Goal: Complete application form

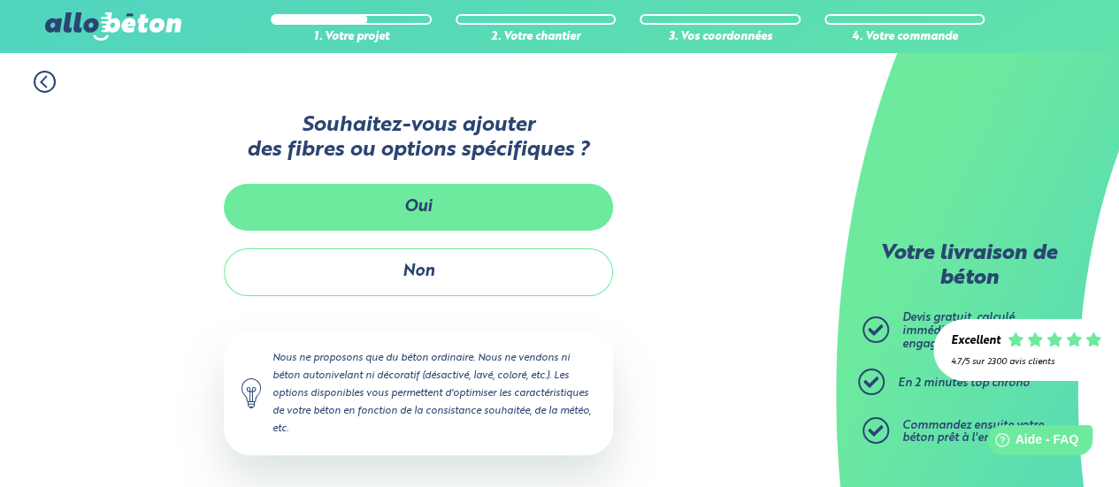
click at [411, 206] on button "Oui" at bounding box center [418, 207] width 389 height 47
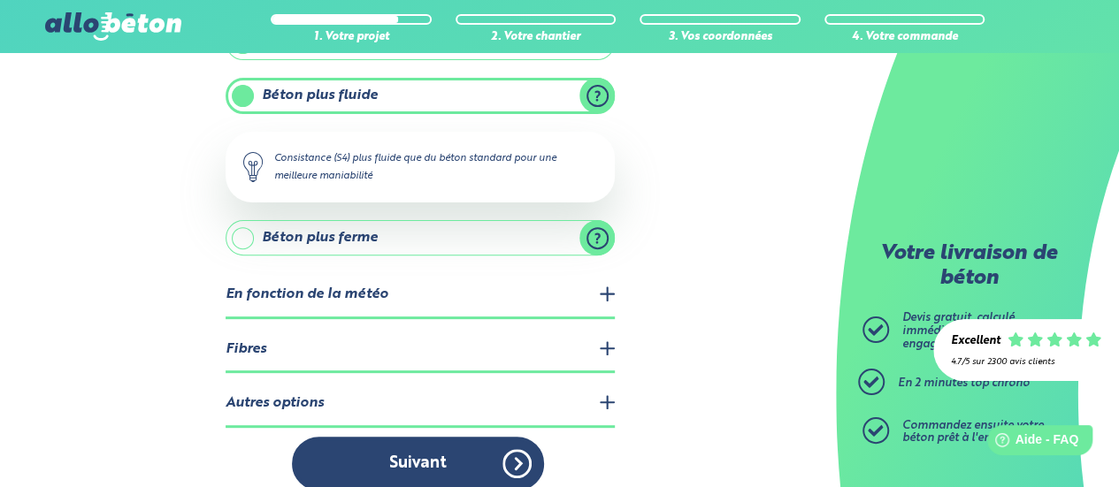
scroll to position [216, 0]
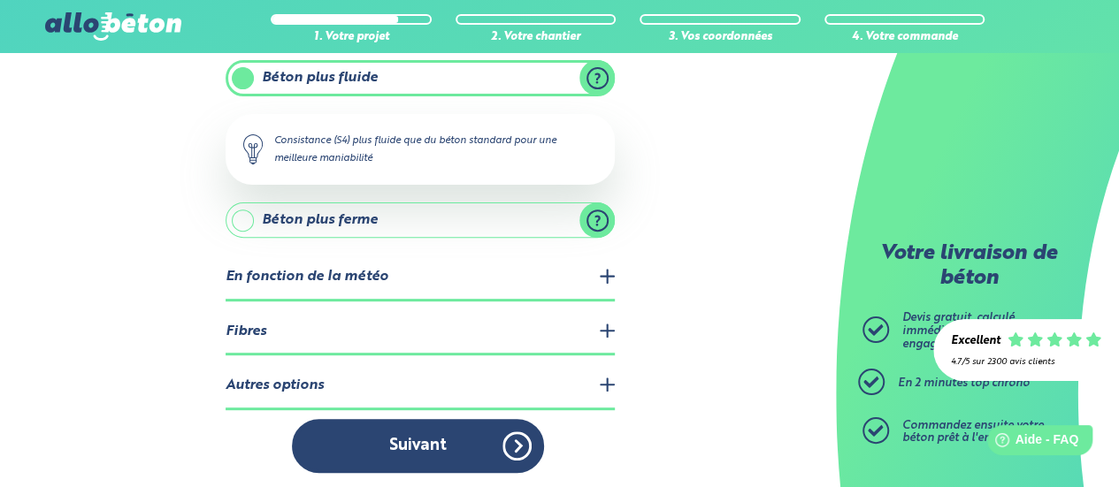
click at [577, 279] on legend "En fonction de la météo" at bounding box center [419, 278] width 389 height 45
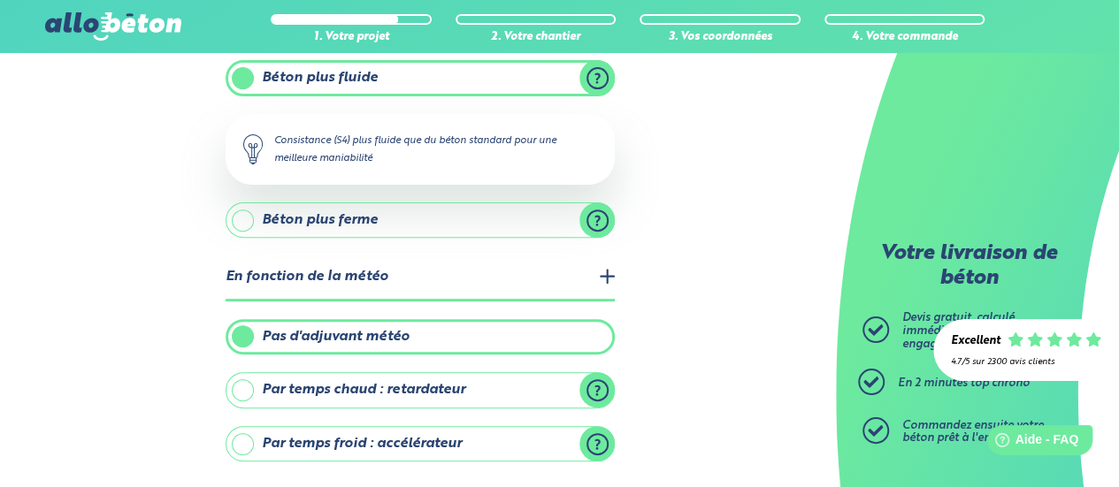
click at [577, 279] on legend "En fonction de la météo" at bounding box center [419, 278] width 389 height 45
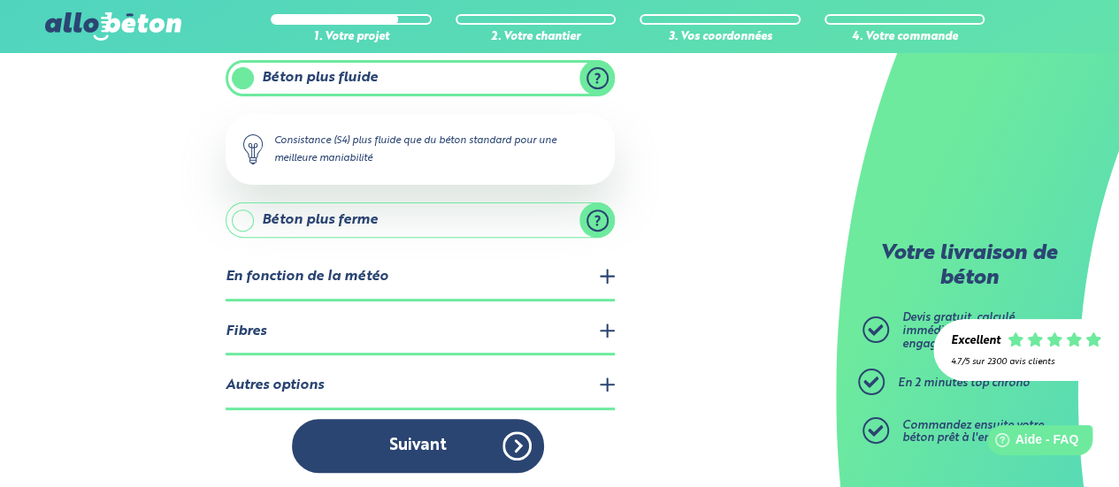
click at [490, 335] on legend "Fibres" at bounding box center [419, 332] width 389 height 45
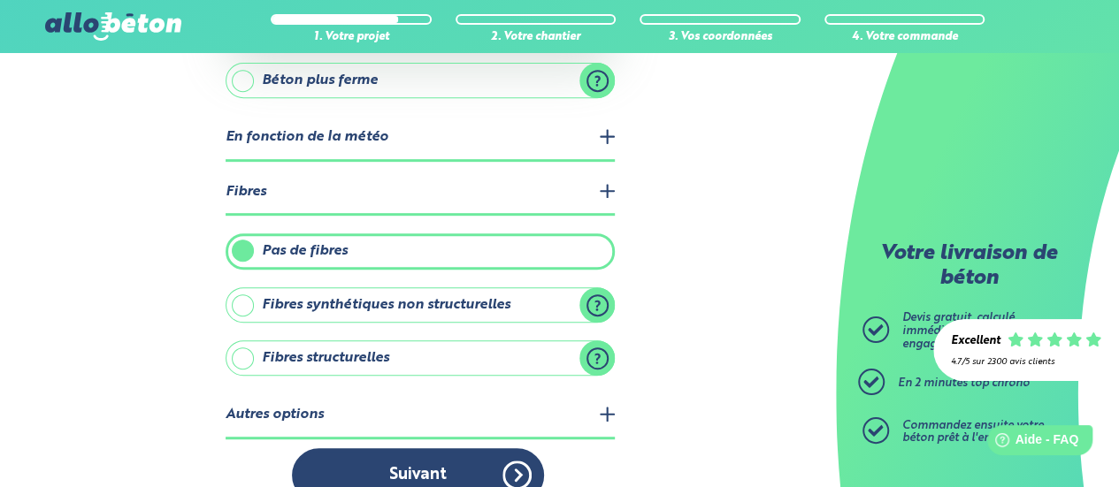
scroll to position [383, 0]
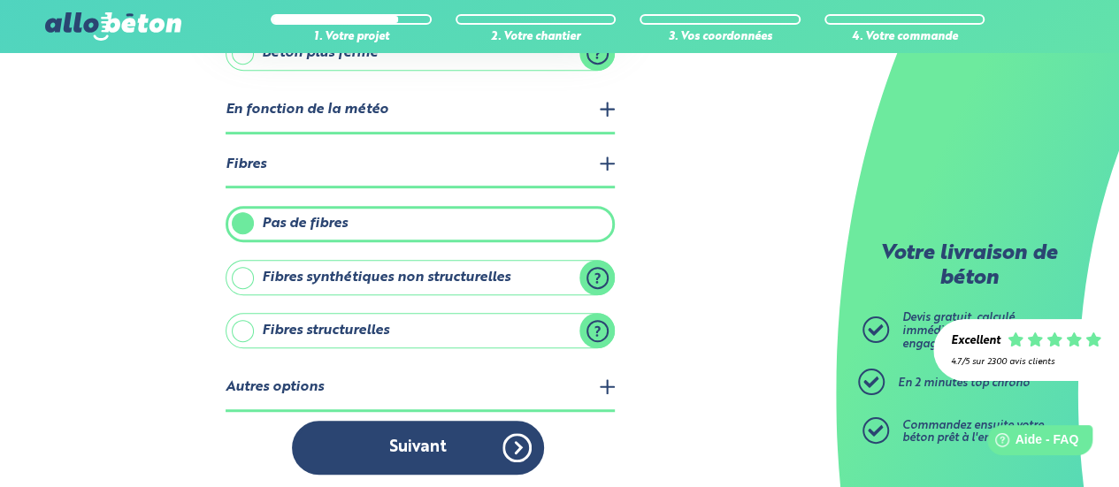
click at [337, 213] on label "Pas de fibres" at bounding box center [419, 223] width 389 height 35
click at [0, 0] on input "Pas de fibres" at bounding box center [0, 0] width 0 height 0
click at [309, 386] on legend "Autres options" at bounding box center [419, 388] width 389 height 45
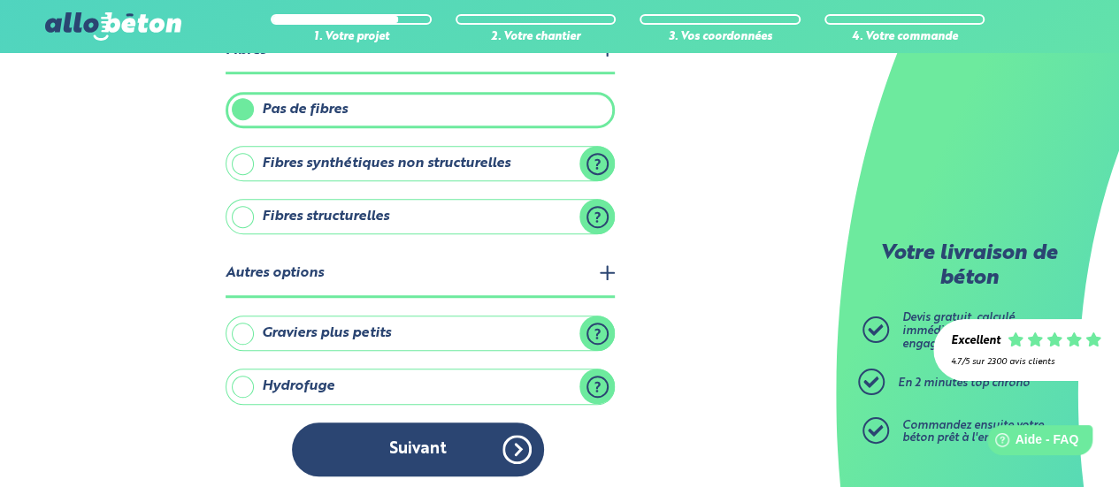
scroll to position [409, 0]
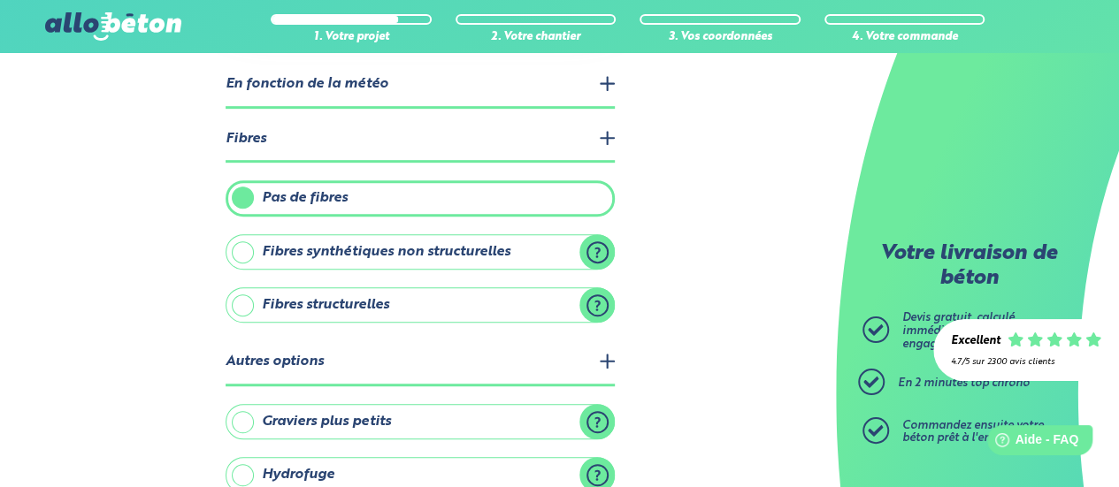
click at [341, 198] on label "Pas de fibres" at bounding box center [419, 197] width 389 height 35
click at [0, 0] on input "Pas de fibres" at bounding box center [0, 0] width 0 height 0
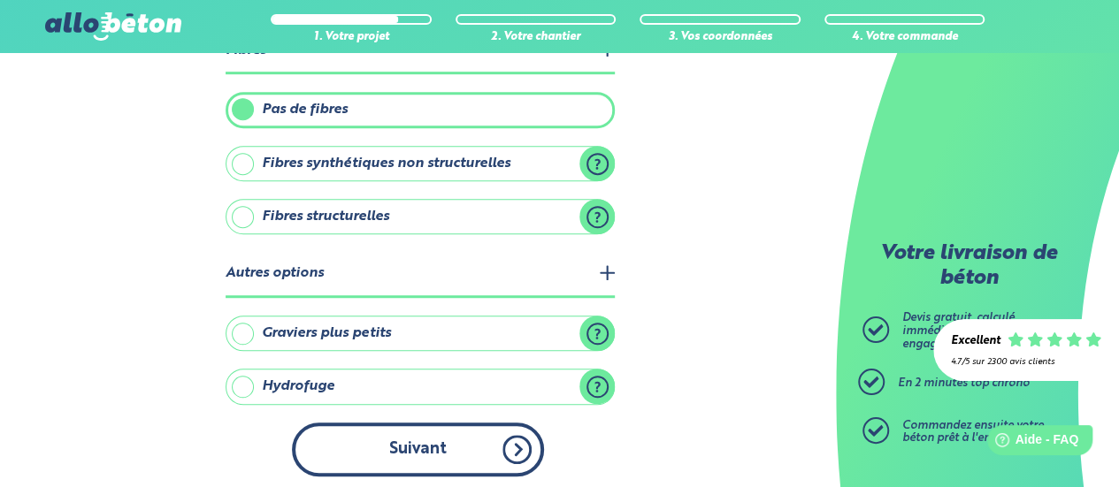
click at [398, 440] on button "Suivant" at bounding box center [418, 450] width 252 height 54
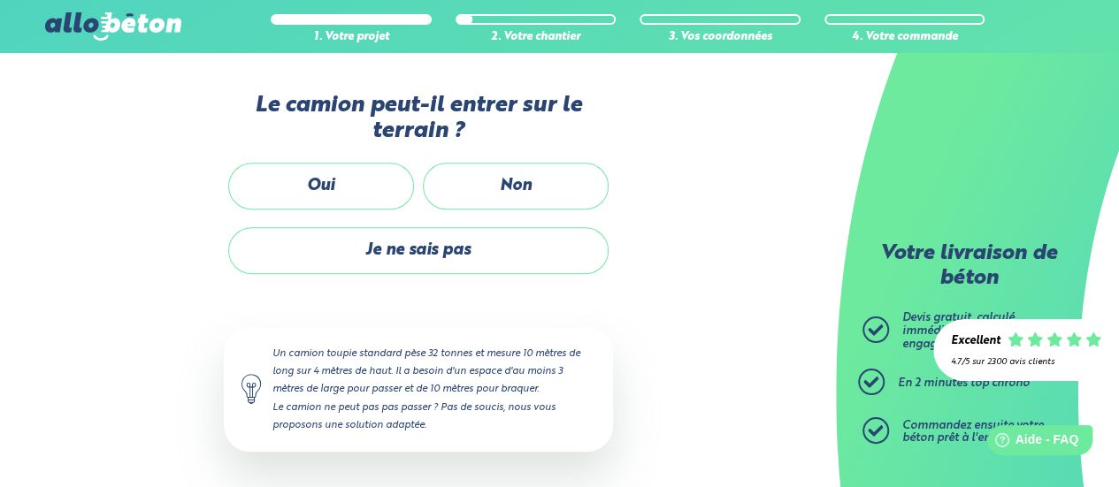
scroll to position [447, 0]
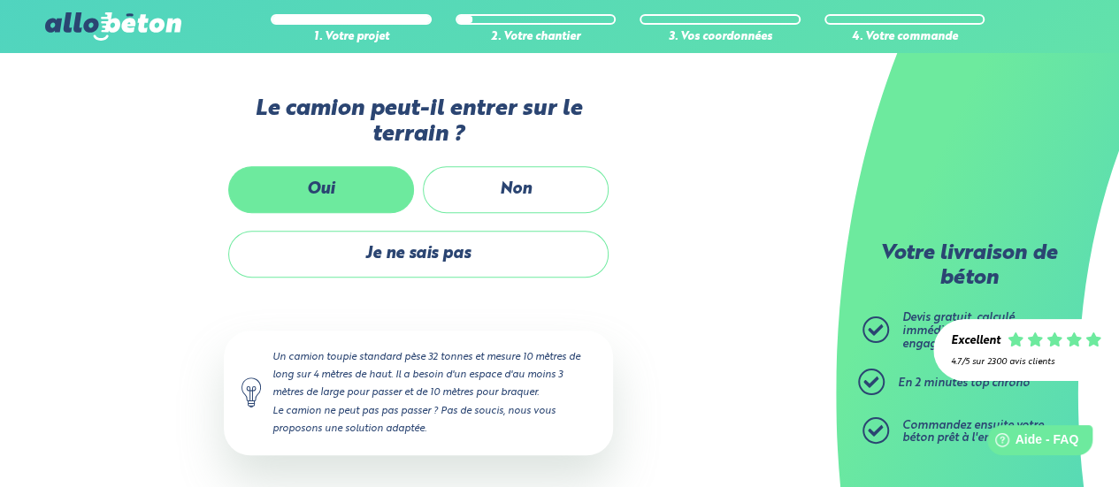
click at [329, 180] on label "Oui" at bounding box center [321, 189] width 186 height 47
click at [0, 0] on input "Oui" at bounding box center [0, 0] width 0 height 0
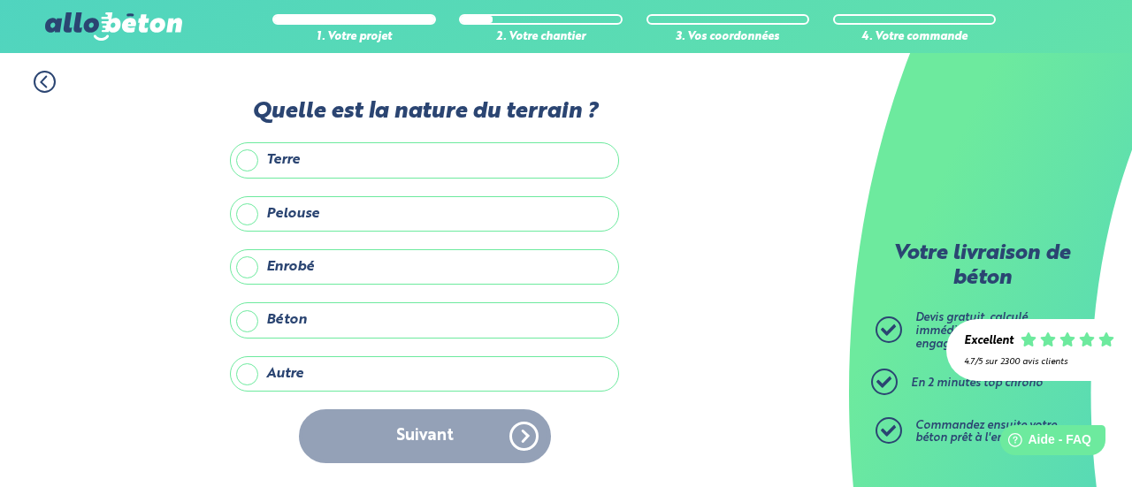
click at [248, 323] on label "Béton" at bounding box center [424, 319] width 389 height 35
click at [0, 0] on input "Béton" at bounding box center [0, 0] width 0 height 0
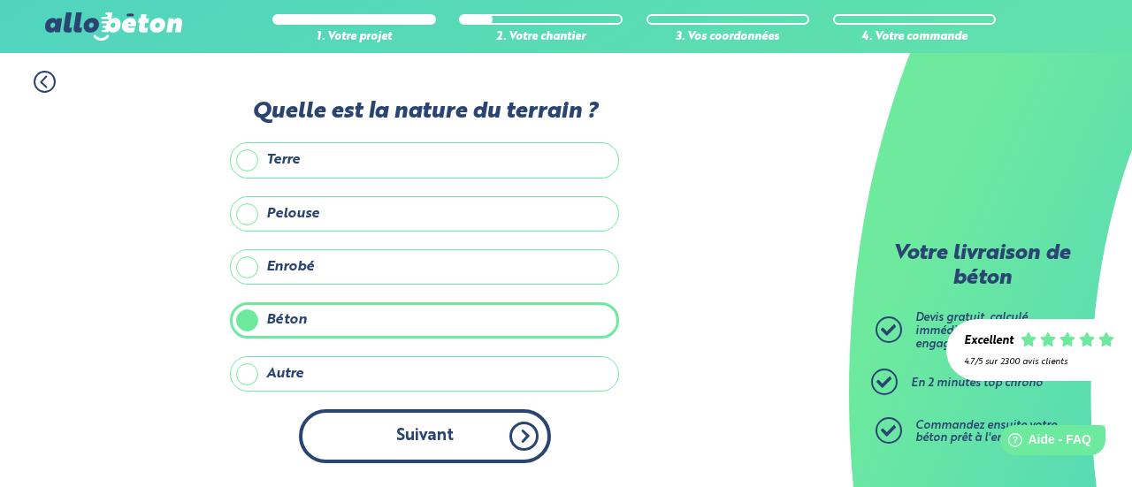
click at [425, 416] on button "Suivant" at bounding box center [425, 436] width 252 height 54
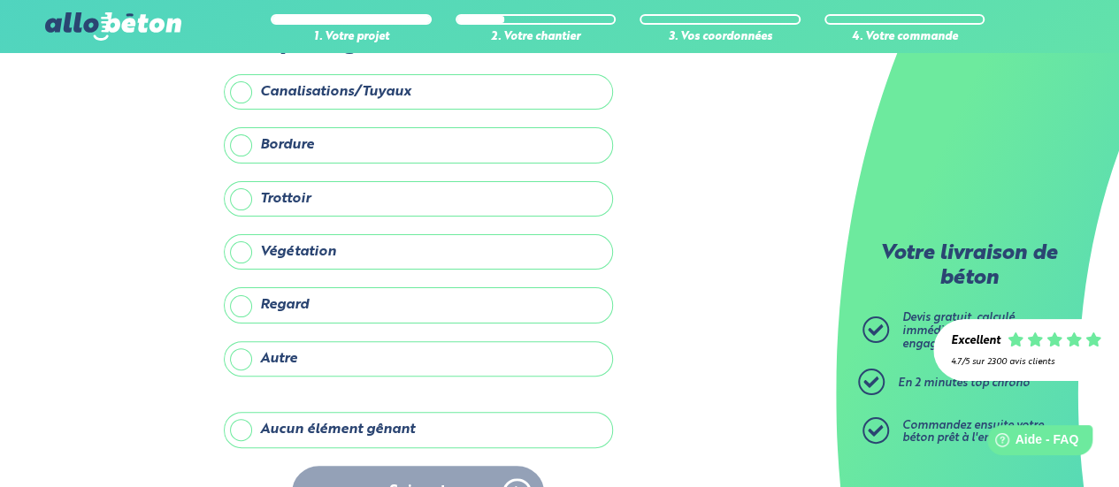
scroll to position [134, 0]
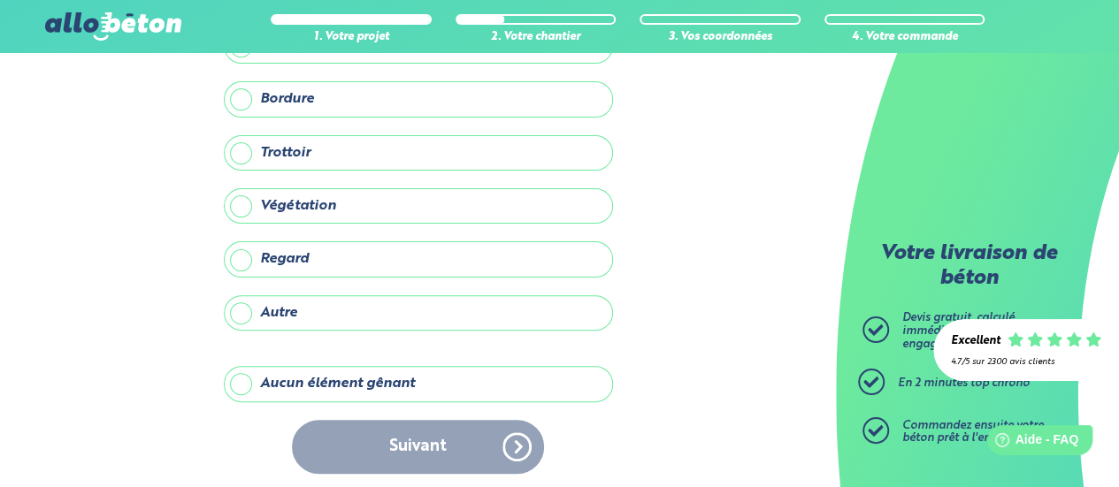
click at [264, 378] on label "Aucun élément gênant" at bounding box center [418, 383] width 389 height 35
click at [0, 0] on input "Aucun élément gênant" at bounding box center [0, 0] width 0 height 0
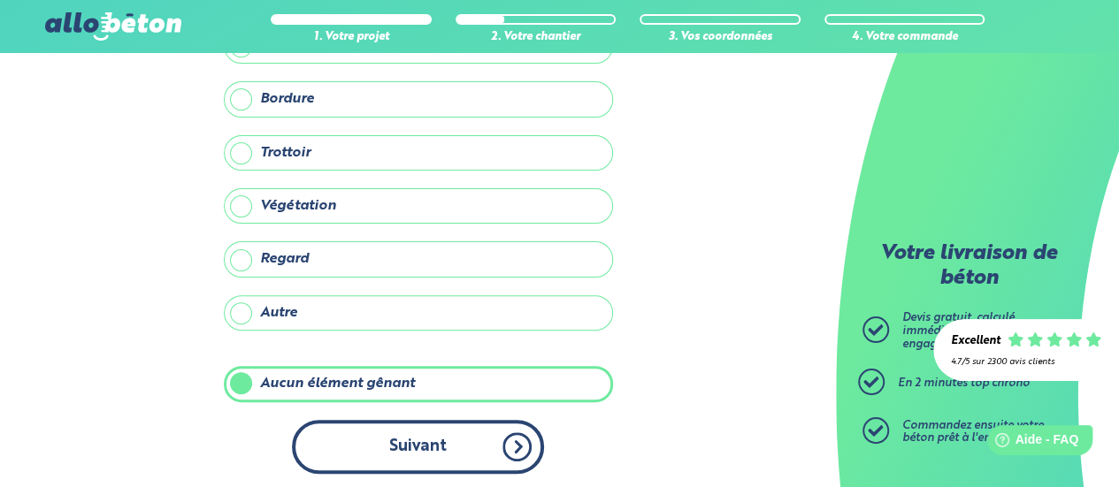
click at [412, 441] on button "Suivant" at bounding box center [418, 447] width 252 height 54
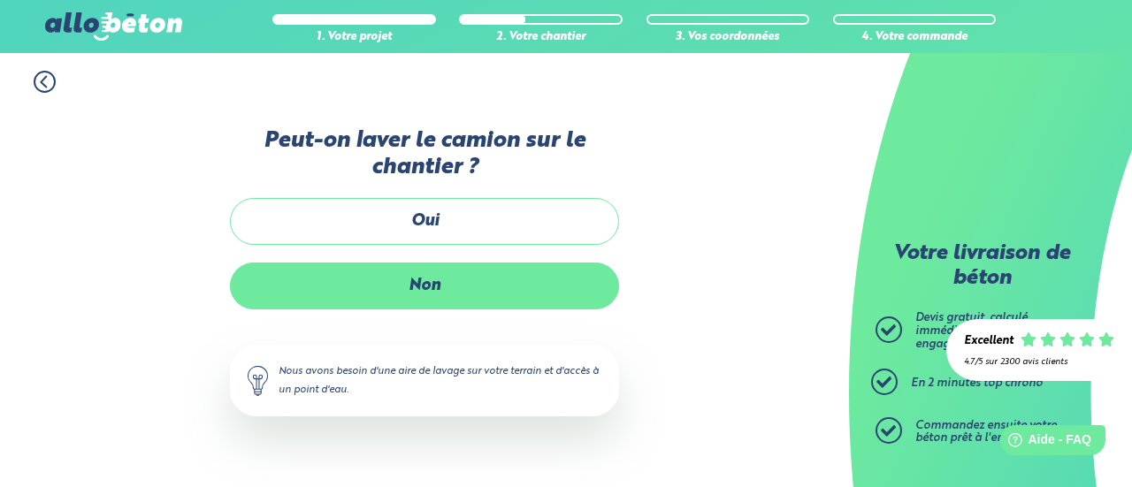
click at [348, 286] on label "Non" at bounding box center [424, 286] width 389 height 47
click at [0, 0] on input "Non" at bounding box center [0, 0] width 0 height 0
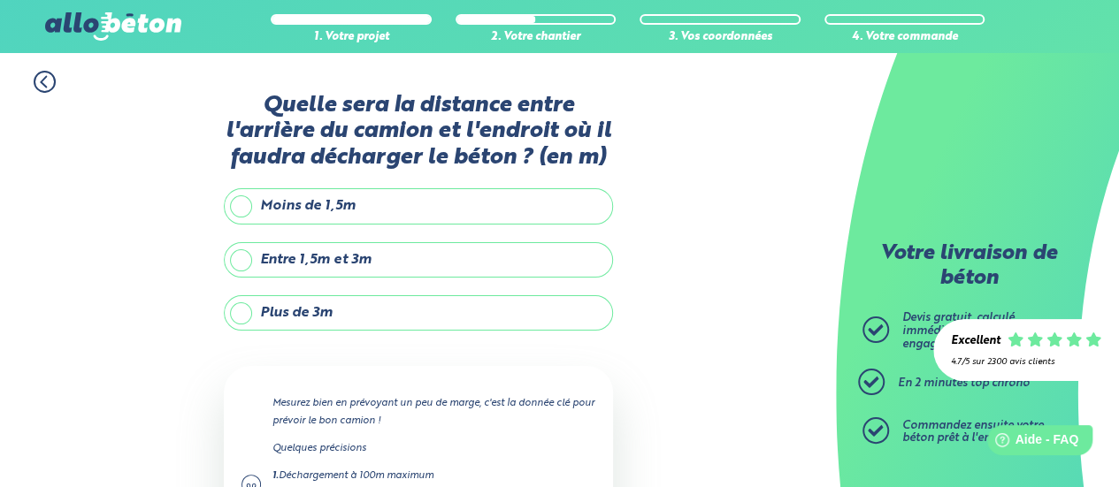
click at [292, 263] on label "Entre 1,5m et 3m" at bounding box center [418, 259] width 389 height 35
click at [0, 0] on input "Entre 1,5m et 3m" at bounding box center [0, 0] width 0 height 0
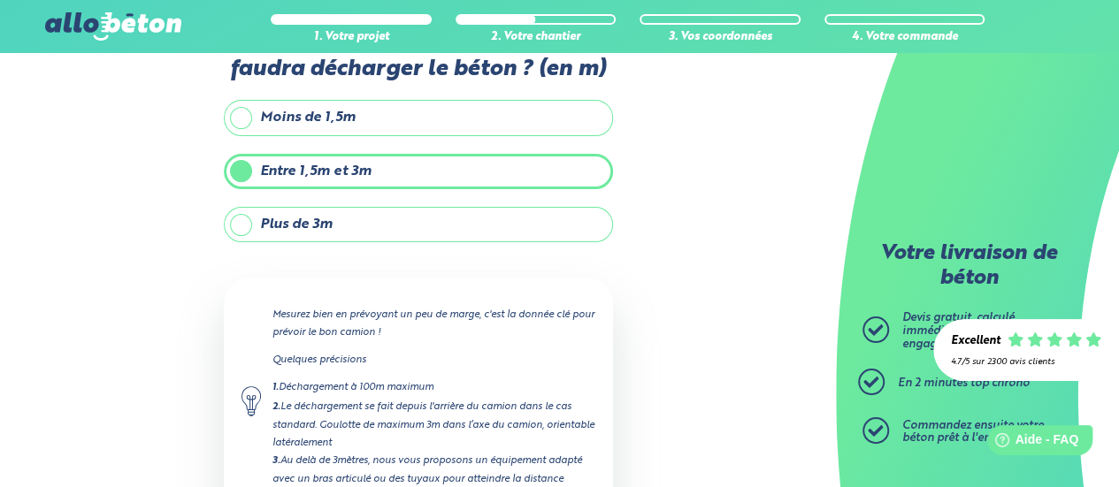
scroll to position [227, 0]
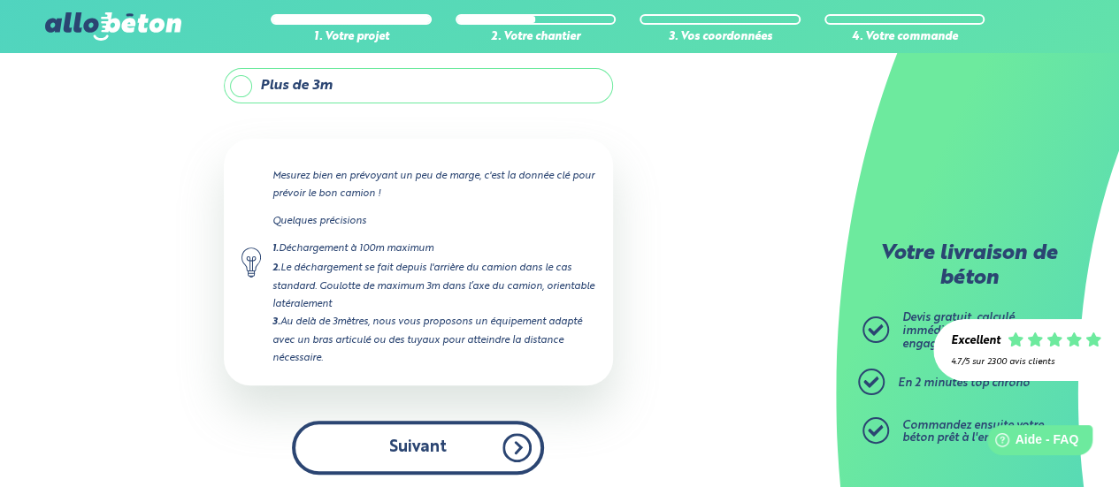
click at [439, 439] on button "Suivant" at bounding box center [418, 448] width 252 height 54
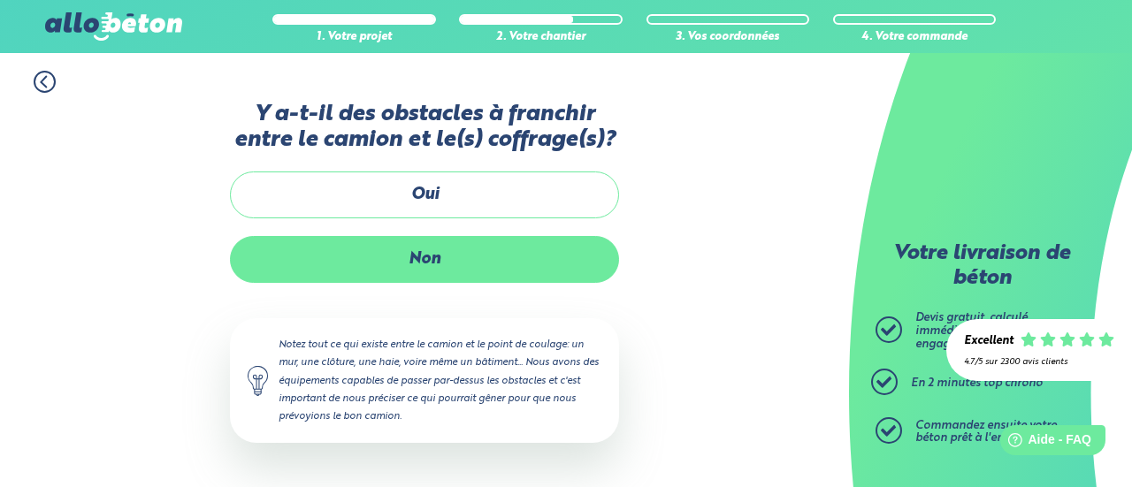
click at [386, 248] on label "Non" at bounding box center [424, 259] width 389 height 47
click at [0, 0] on input "Non" at bounding box center [0, 0] width 0 height 0
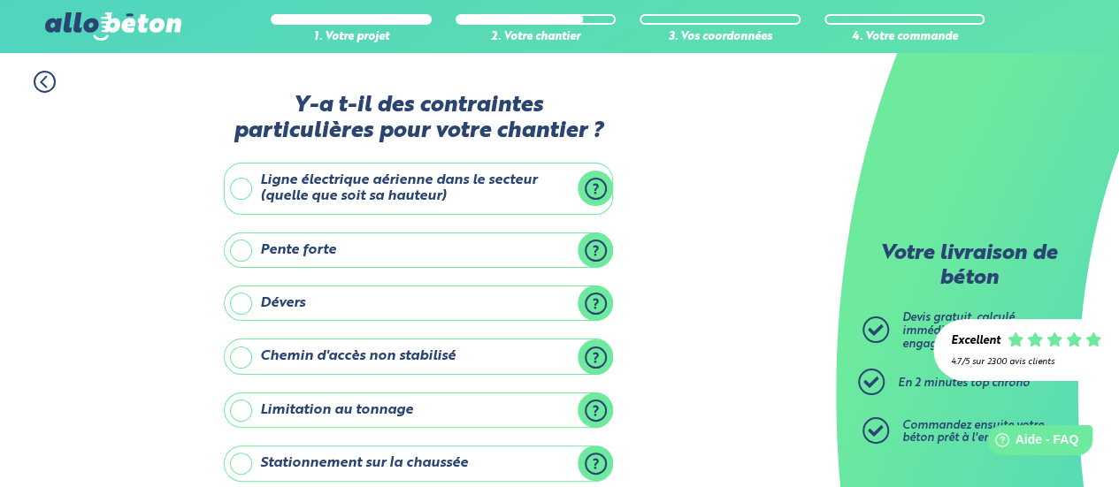
click at [368, 195] on label "Ligne électrique aérienne dans le secteur (quelle que soit sa hauteur)" at bounding box center [418, 189] width 389 height 52
click at [0, 0] on input "Ligne électrique aérienne dans le secteur (quelle que soit sa hauteur)" at bounding box center [0, 0] width 0 height 0
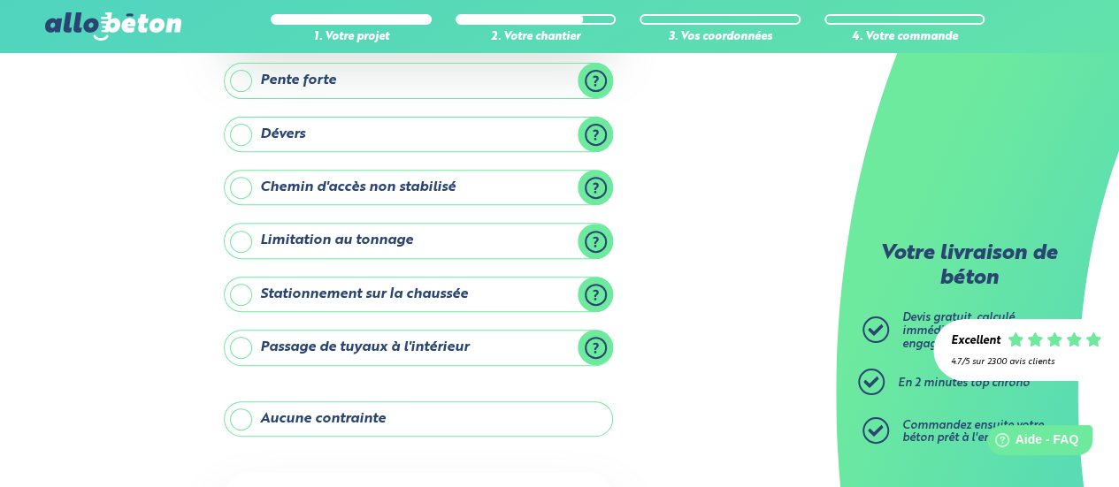
scroll to position [451, 0]
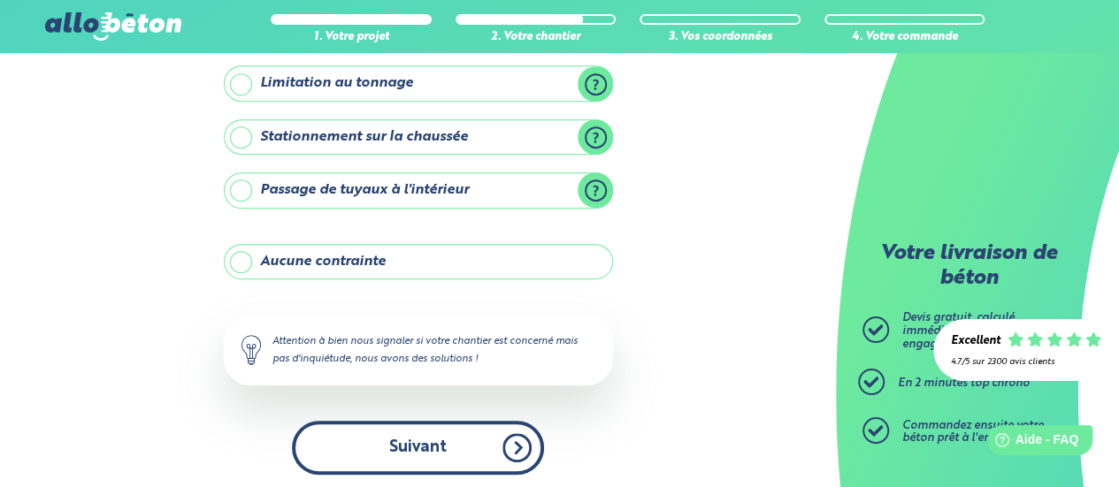
click at [390, 424] on button "Suivant" at bounding box center [418, 448] width 252 height 54
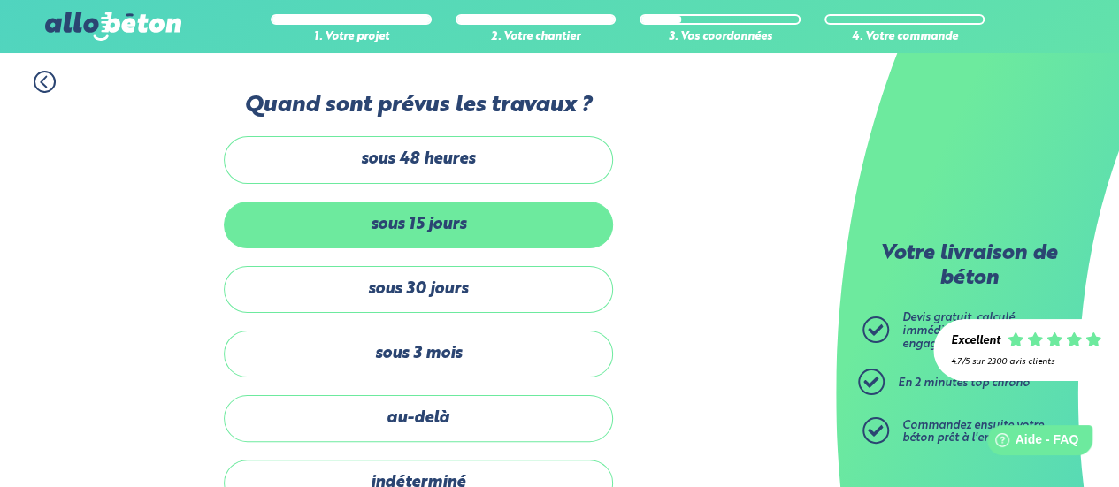
click at [398, 222] on label "sous 15 jours" at bounding box center [418, 225] width 389 height 47
click at [0, 0] on input "sous 15 jours" at bounding box center [0, 0] width 0 height 0
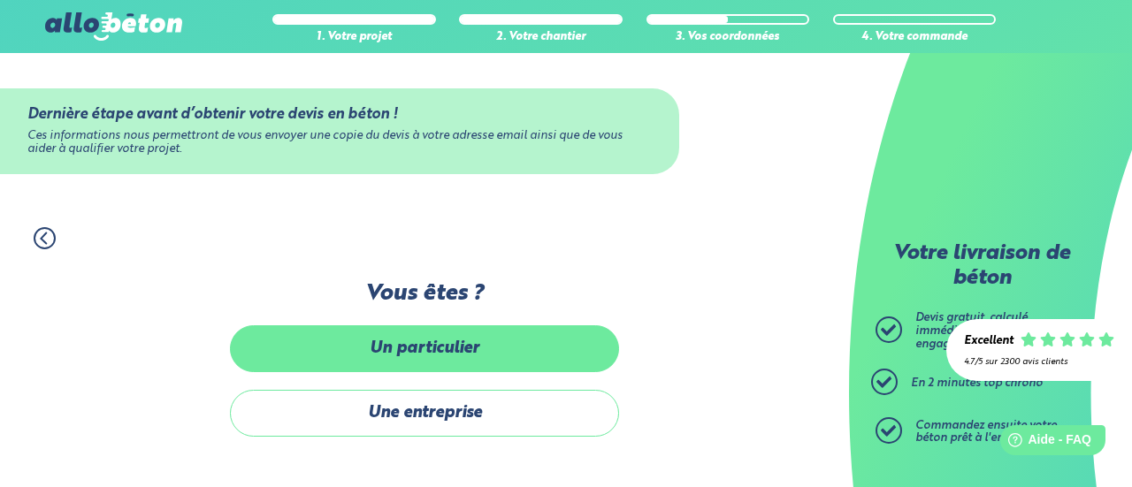
click at [380, 340] on label "Un particulier" at bounding box center [424, 348] width 389 height 47
click at [0, 0] on input "Un particulier" at bounding box center [0, 0] width 0 height 0
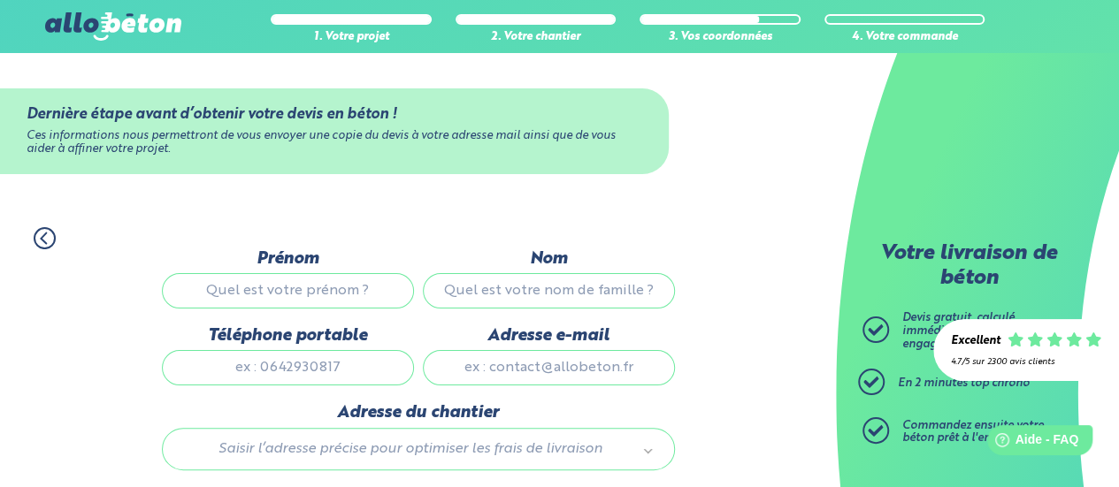
click at [260, 291] on input "Prénom" at bounding box center [288, 290] width 252 height 35
type input "[PERSON_NAME]"
type input "0764768099"
type input "[EMAIL_ADDRESS][DOMAIN_NAME]"
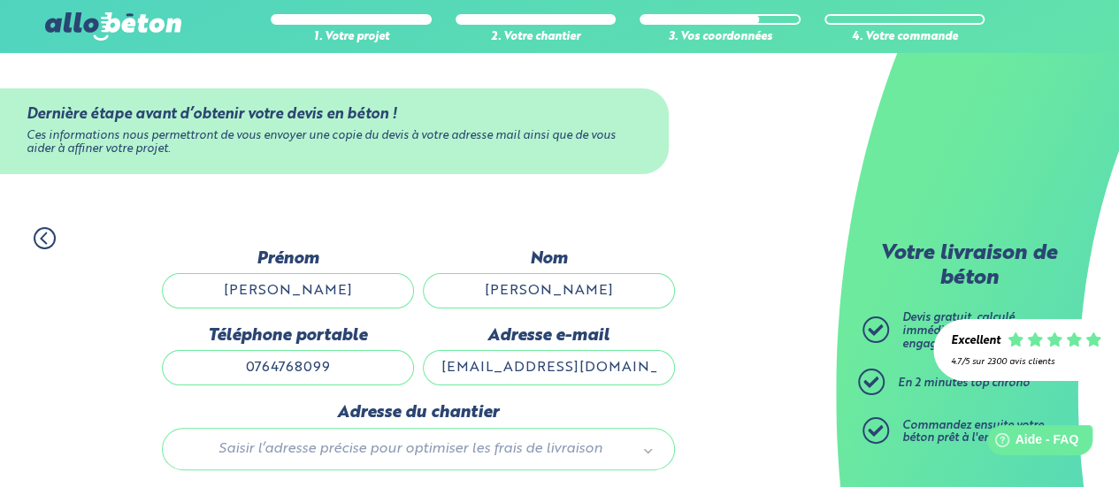
type input "[STREET_ADDRESS] Bellot"
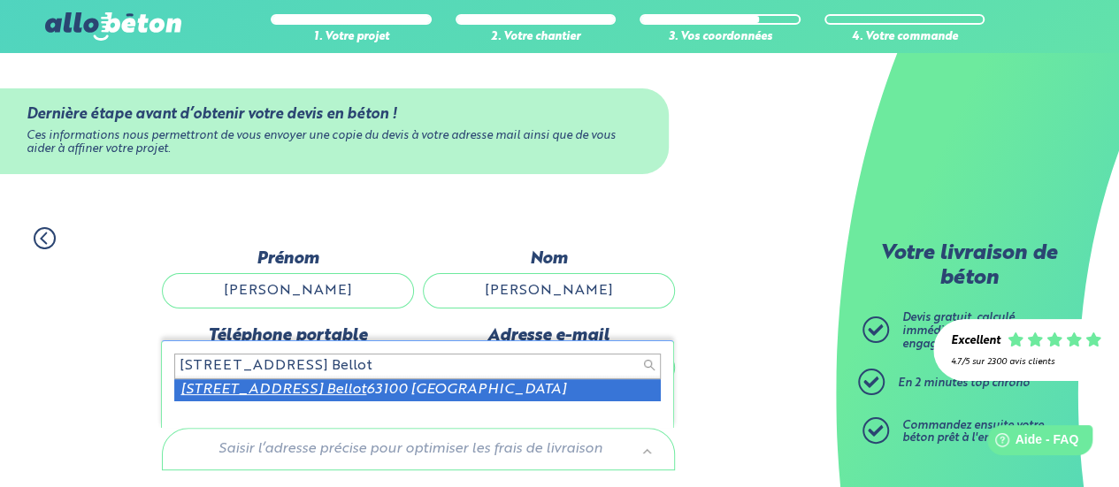
drag, startPoint x: 285, startPoint y: 393, endPoint x: 378, endPoint y: 371, distance: 95.2
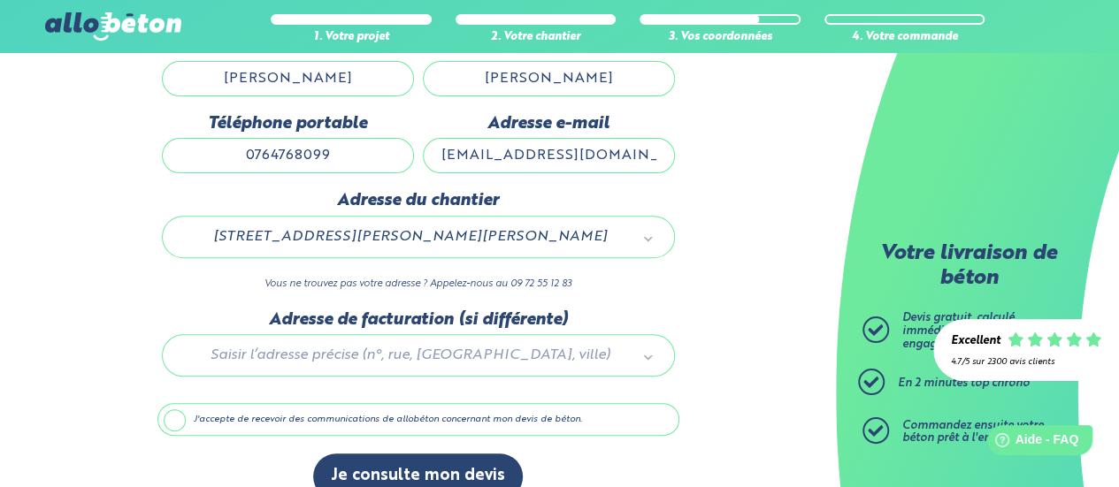
scroll to position [239, 0]
